Goal: Information Seeking & Learning: Find specific page/section

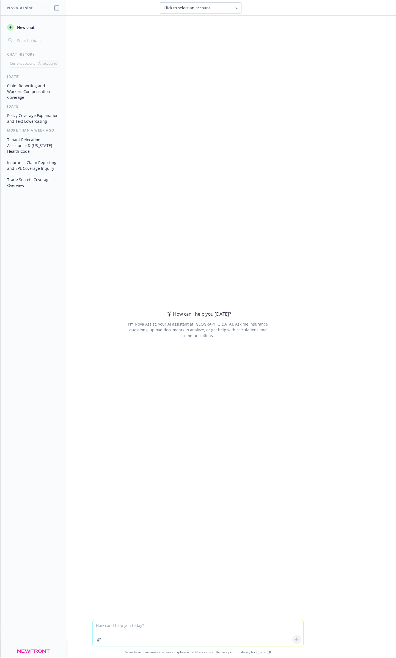
click at [102, 639] on icon "button" at bounding box center [99, 639] width 4 height 4
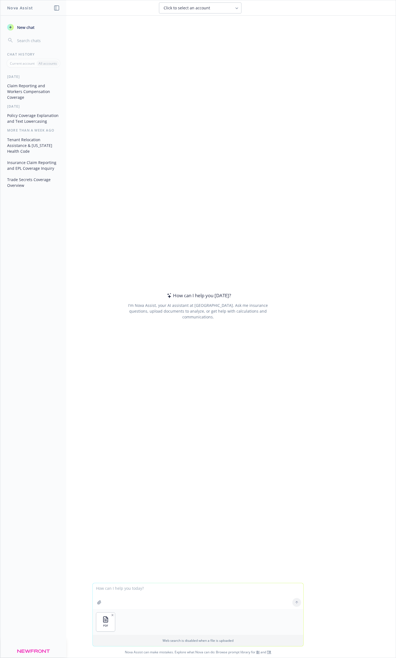
click at [101, 606] on button "button" at bounding box center [99, 602] width 9 height 9
click at [135, 616] on icon "button" at bounding box center [133, 614] width 1 height 1
click at [104, 607] on button "button" at bounding box center [99, 602] width 9 height 9
click at [143, 590] on textarea at bounding box center [198, 596] width 211 height 26
type textarea "what is the coverage between this policy and this complaint"
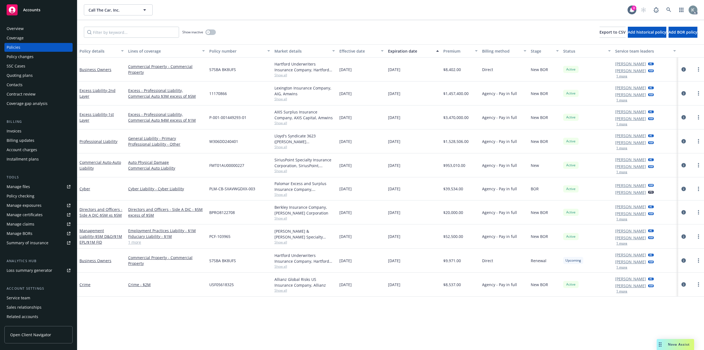
click at [134, 239] on link "1 more" at bounding box center [166, 242] width 77 height 6
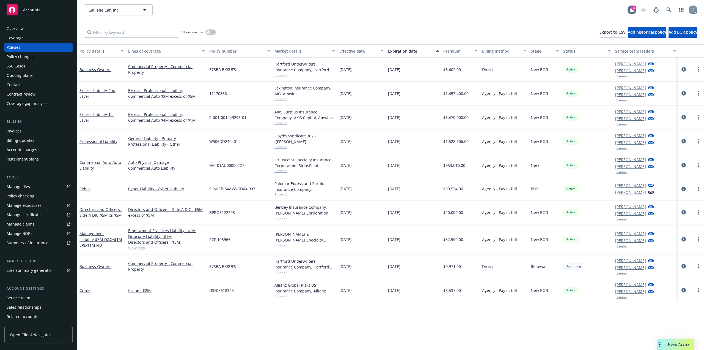
drag, startPoint x: 416, startPoint y: 137, endPoint x: 403, endPoint y: 135, distance: 13.6
click at [403, 135] on div "09/29/2025" at bounding box center [413, 141] width 55 height 24
drag, startPoint x: 409, startPoint y: 135, endPoint x: 422, endPoint y: 133, distance: 13.3
click at [422, 133] on div "Professional Liability General Liability - Primary Professional Liability - Oth…" at bounding box center [390, 141] width 627 height 24
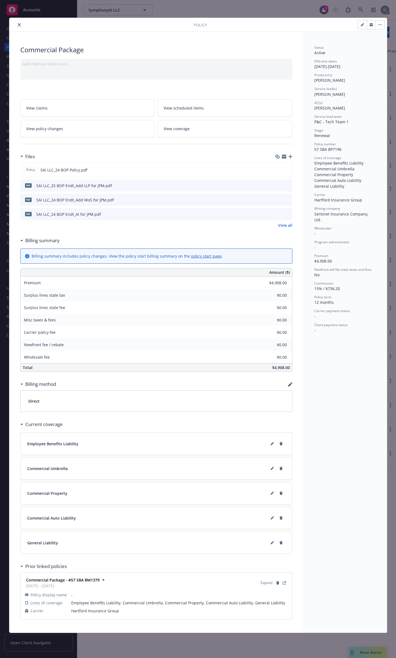
drag, startPoint x: 16, startPoint y: 22, endPoint x: 32, endPoint y: 19, distance: 16.6
click at [16, 23] on button "close" at bounding box center [19, 24] width 7 height 7
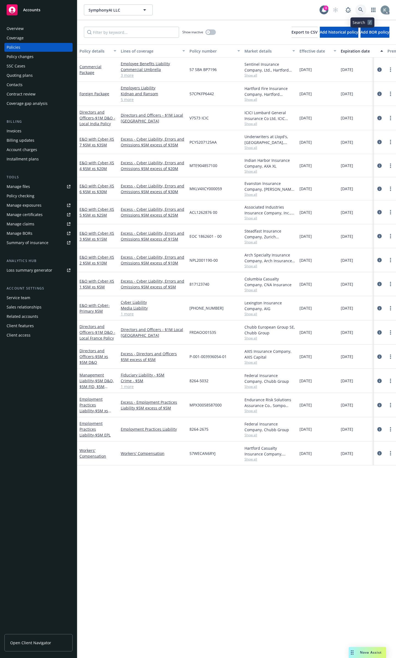
click at [361, 7] on icon at bounding box center [361, 9] width 5 height 5
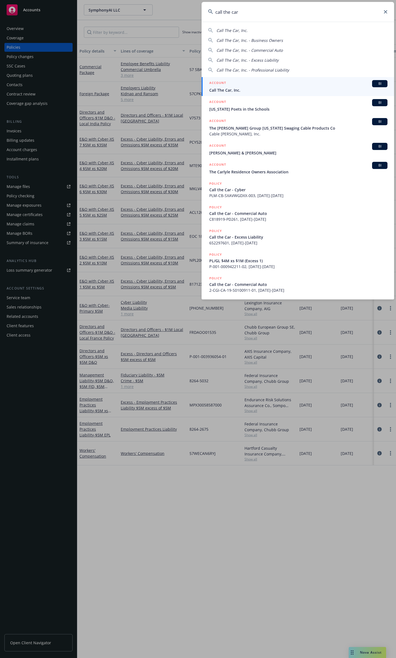
type input "call the car"
click at [238, 89] on span "Call The Car, Inc." at bounding box center [298, 90] width 178 height 6
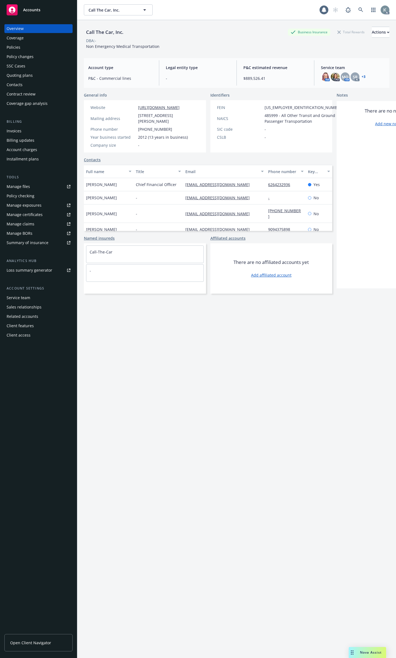
click at [38, 43] on div "Policies" at bounding box center [39, 47] width 64 height 9
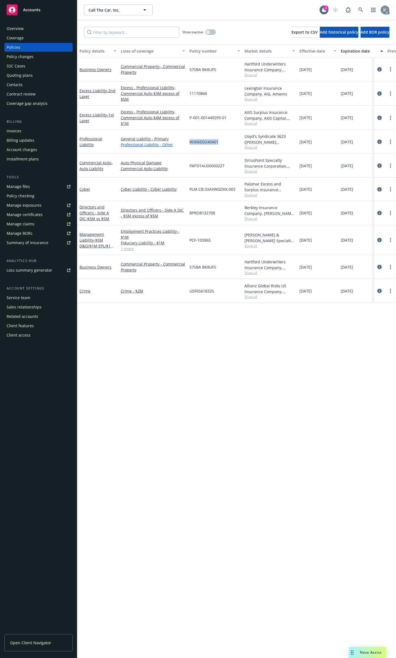
drag, startPoint x: 222, startPoint y: 136, endPoint x: 184, endPoint y: 138, distance: 38.6
click at [184, 138] on div "Professional Liability General Liability - Primary Professional Liability - Oth…" at bounding box center [342, 142] width 531 height 24
copy div "W306DD240401"
click at [378, 140] on icon "circleInformation" at bounding box center [380, 142] width 4 height 4
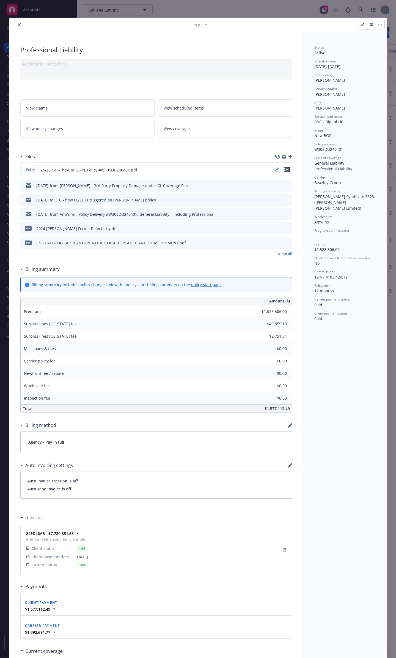
click at [285, 168] on icon "preview file" at bounding box center [287, 170] width 5 height 4
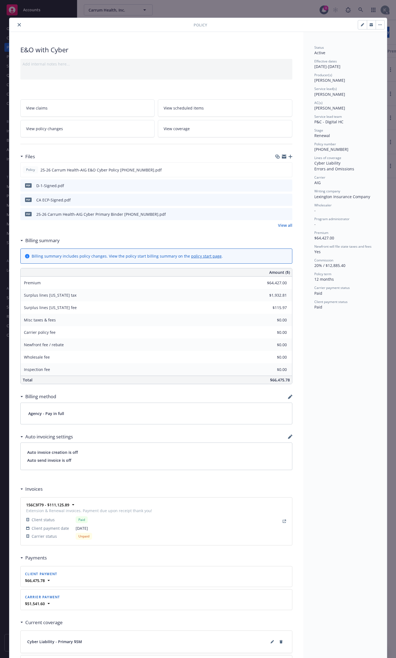
scroll to position [17, 0]
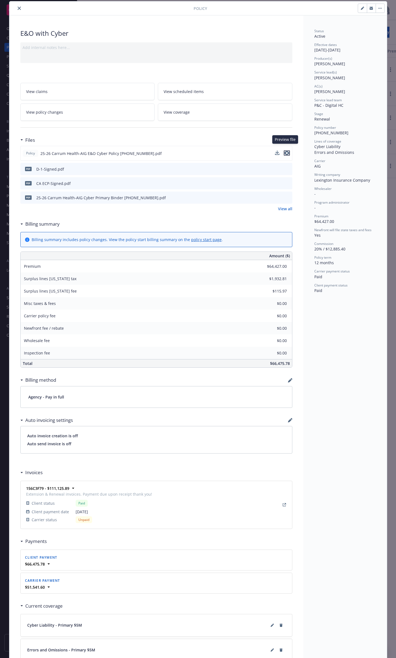
click at [286, 151] on icon "preview file" at bounding box center [287, 153] width 5 height 4
drag, startPoint x: 285, startPoint y: 148, endPoint x: 178, endPoint y: 130, distance: 109.0
click at [198, 146] on div "Policy 25-26 Carrum Health-AIG E&O Cyber Policy 01-248-16-42.pdf" at bounding box center [156, 153] width 272 height 15
click at [18, 7] on icon "close" at bounding box center [19, 8] width 3 height 3
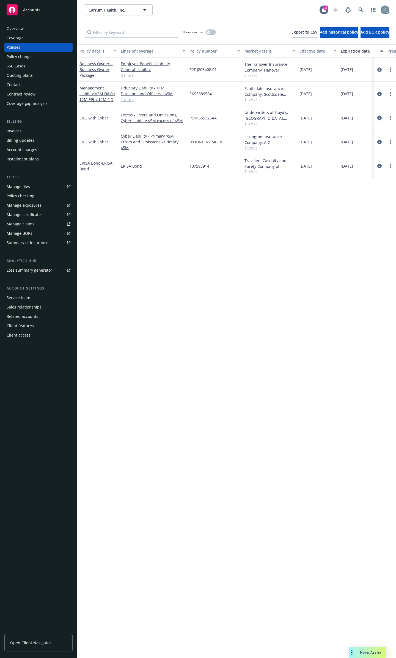
click at [379, 116] on icon "circleInformation" at bounding box center [380, 118] width 4 height 4
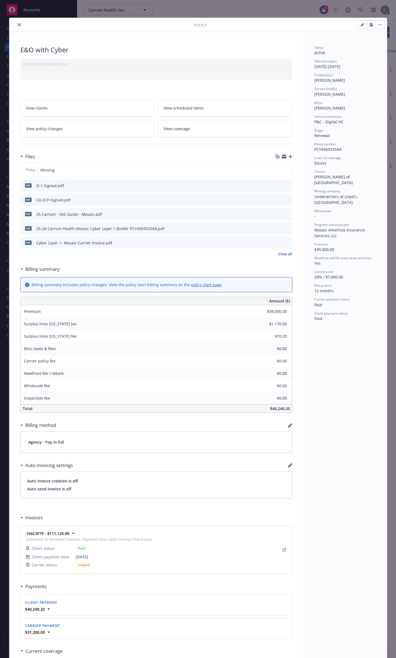
click at [18, 23] on icon "close" at bounding box center [19, 24] width 3 height 3
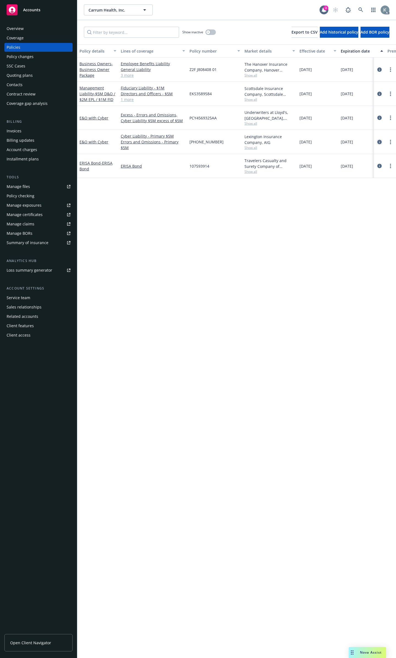
click at [379, 140] on icon "circleInformation" at bounding box center [380, 142] width 4 height 4
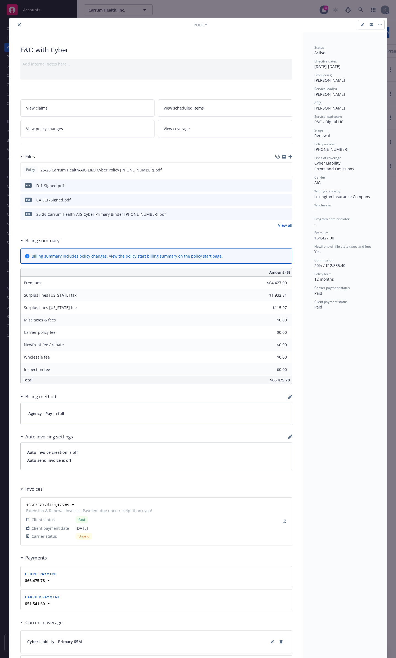
scroll to position [17, 0]
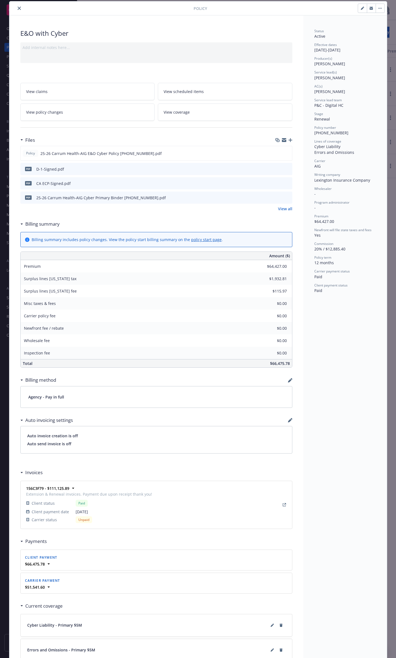
click at [282, 206] on link "View all" at bounding box center [285, 209] width 14 height 6
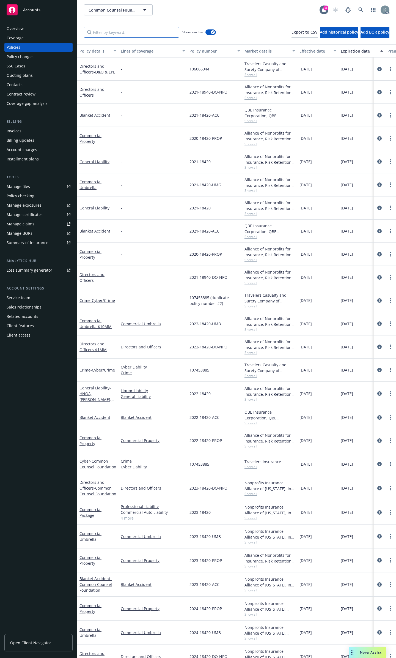
click at [132, 28] on input "Filter by keyword..." at bounding box center [131, 32] width 95 height 11
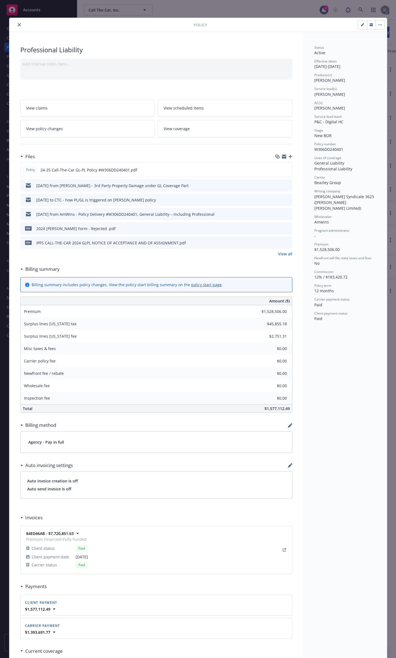
scroll to position [17, 0]
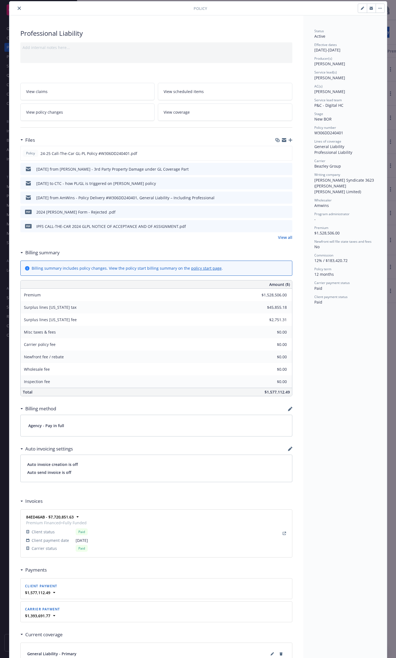
click at [18, 7] on icon "close" at bounding box center [19, 8] width 3 height 3
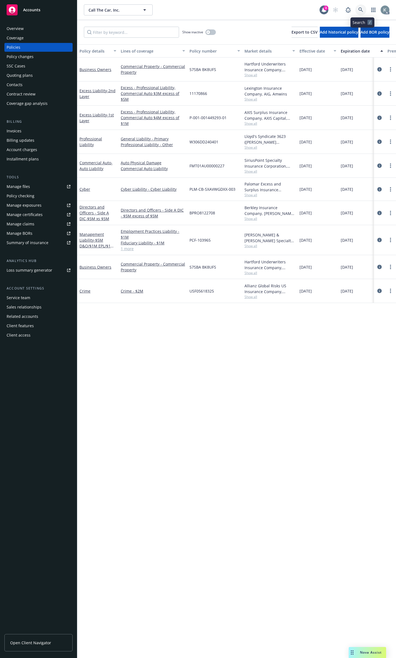
click at [363, 7] on icon at bounding box center [361, 9] width 5 height 5
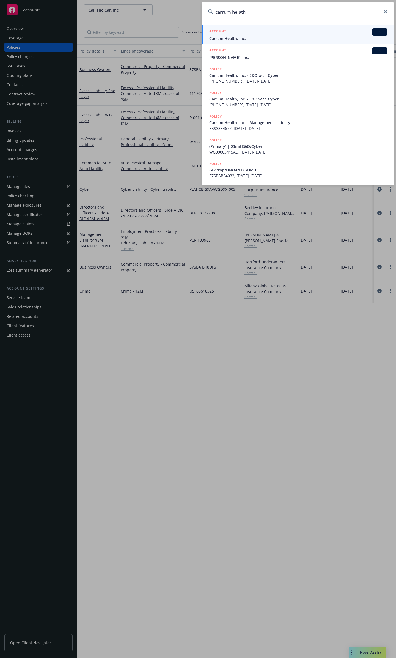
type input "carrum helath"
click at [295, 32] on div "ACCOUNT BI" at bounding box center [298, 31] width 178 height 7
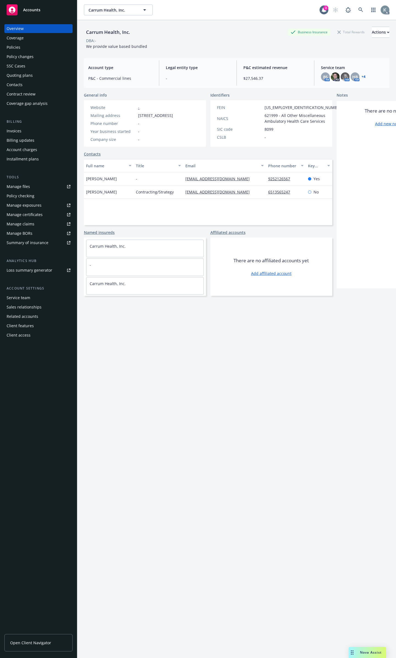
click at [39, 47] on div "Policies" at bounding box center [39, 47] width 64 height 9
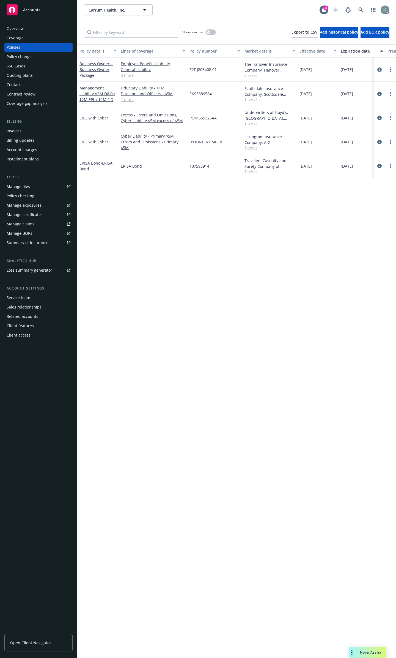
click at [40, 26] on div "Overview" at bounding box center [39, 28] width 64 height 9
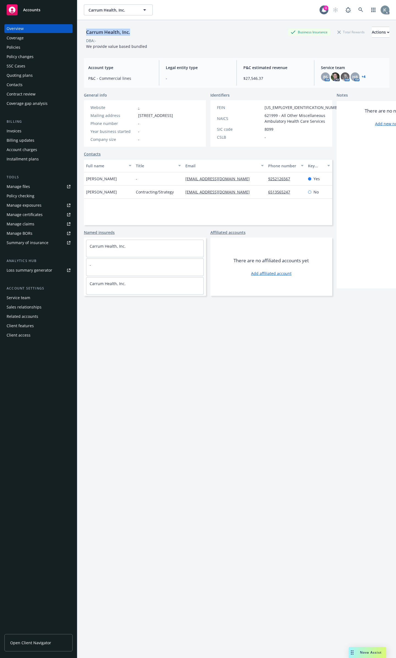
drag, startPoint x: 132, startPoint y: 30, endPoint x: 80, endPoint y: 26, distance: 51.9
click at [80, 26] on div "Carrum Health, Inc. Business Insurance Total Rewards Actions DBA: - We provide …" at bounding box center [236, 349] width 319 height 658
copy div "Carrum Health, Inc."
click at [43, 45] on div "Policies" at bounding box center [39, 47] width 64 height 9
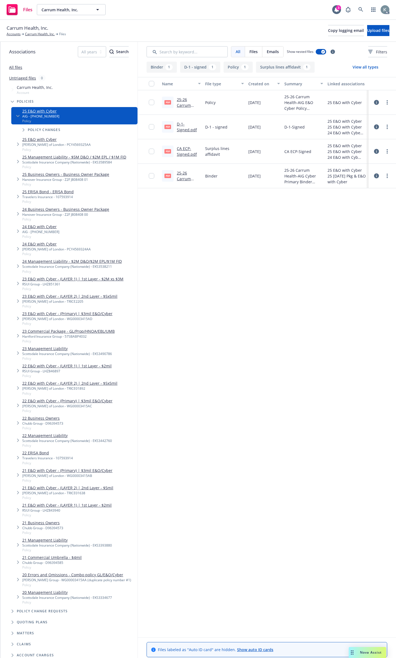
click at [189, 147] on link "CA ECP-Signed.pdf" at bounding box center [187, 151] width 20 height 11
click at [185, 175] on link "25-26 Carrum Health-AIG Cyber Primary Binder 01-248-16-42.pdf" at bounding box center [188, 193] width 22 height 46
